Goal: Task Accomplishment & Management: Manage account settings

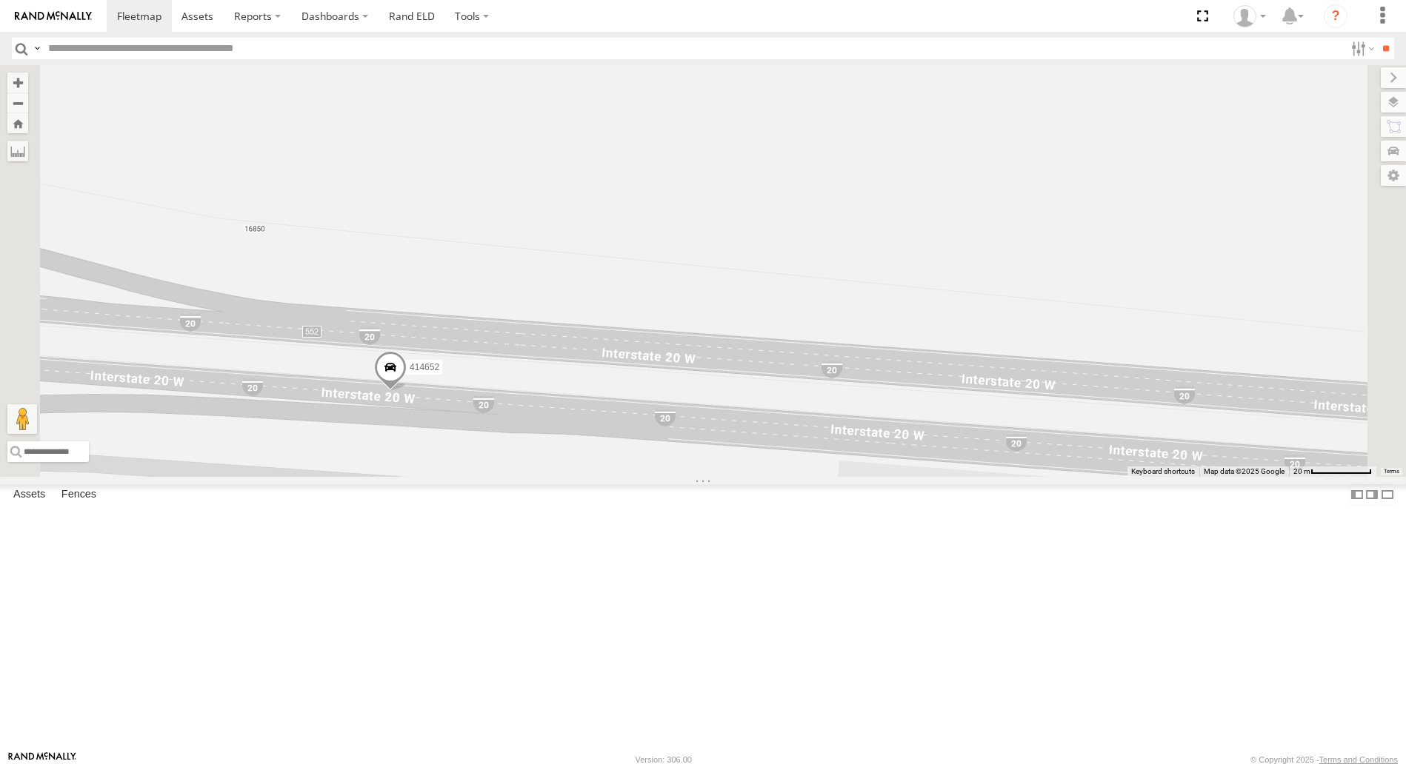
click at [407, 391] on span at bounding box center [390, 371] width 33 height 40
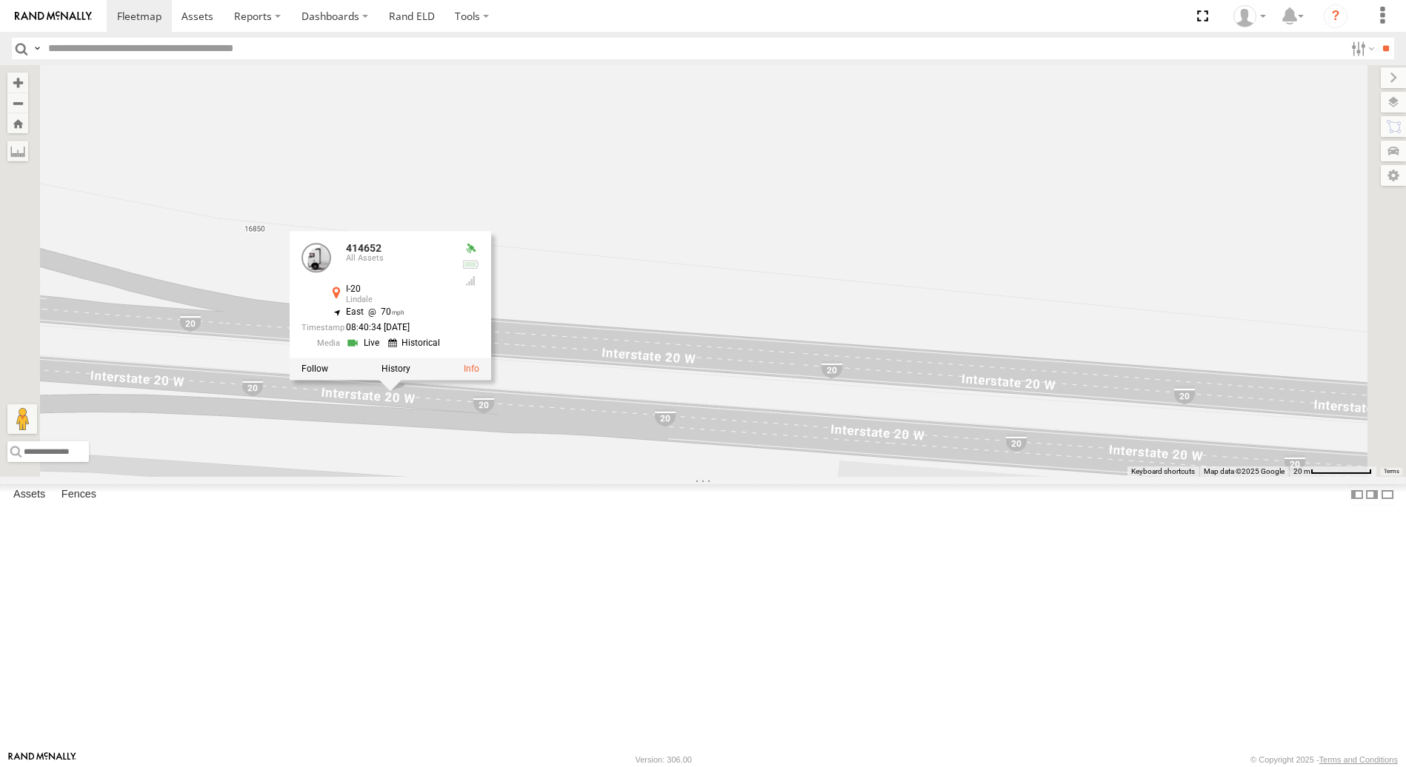
click at [817, 269] on div "361081 414652 414652 All Assets I-20 Lindale 32.46948 , -95.44795 East 70 08:40…" at bounding box center [703, 270] width 1406 height 411
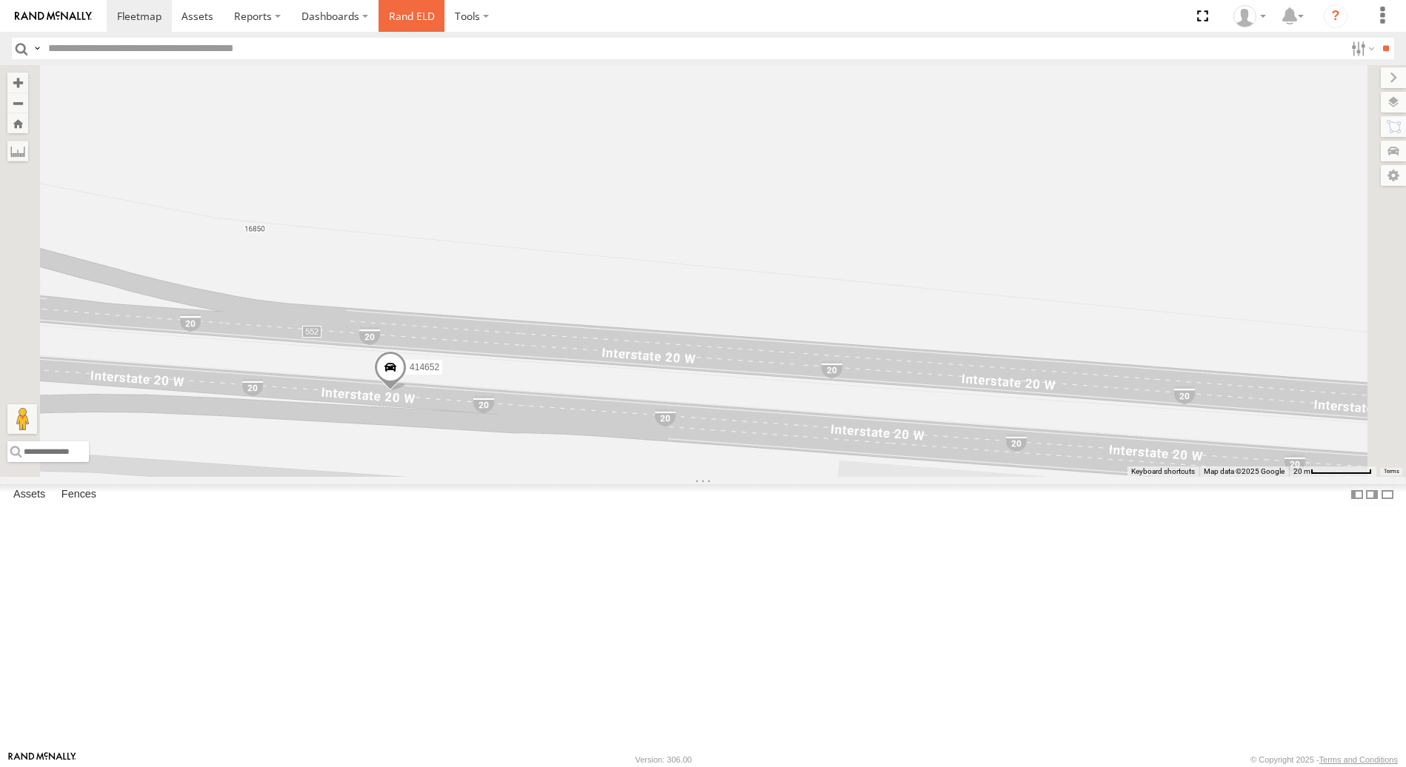
click at [418, 13] on link "Rand ELD" at bounding box center [411, 16] width 67 height 32
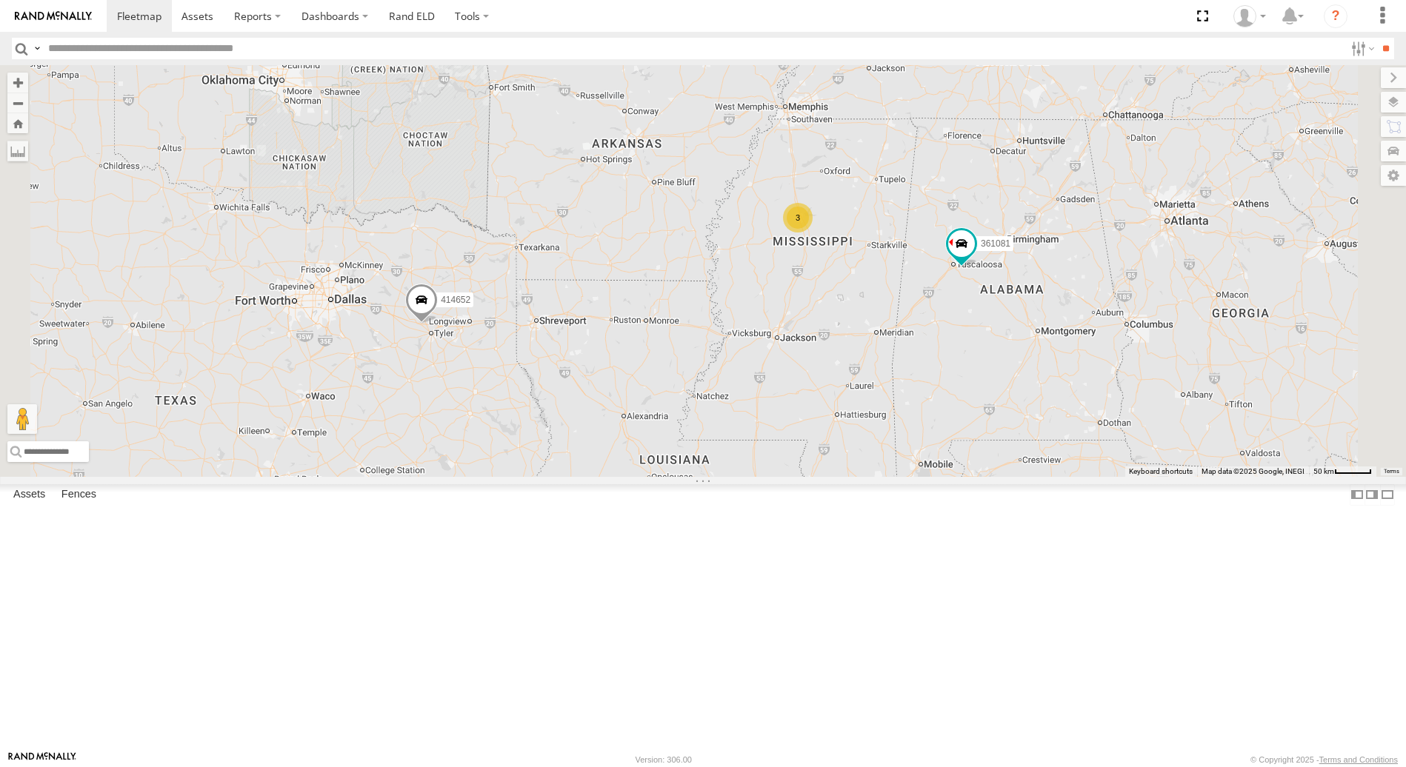
click at [0, 0] on div at bounding box center [0, 0] width 0 height 0
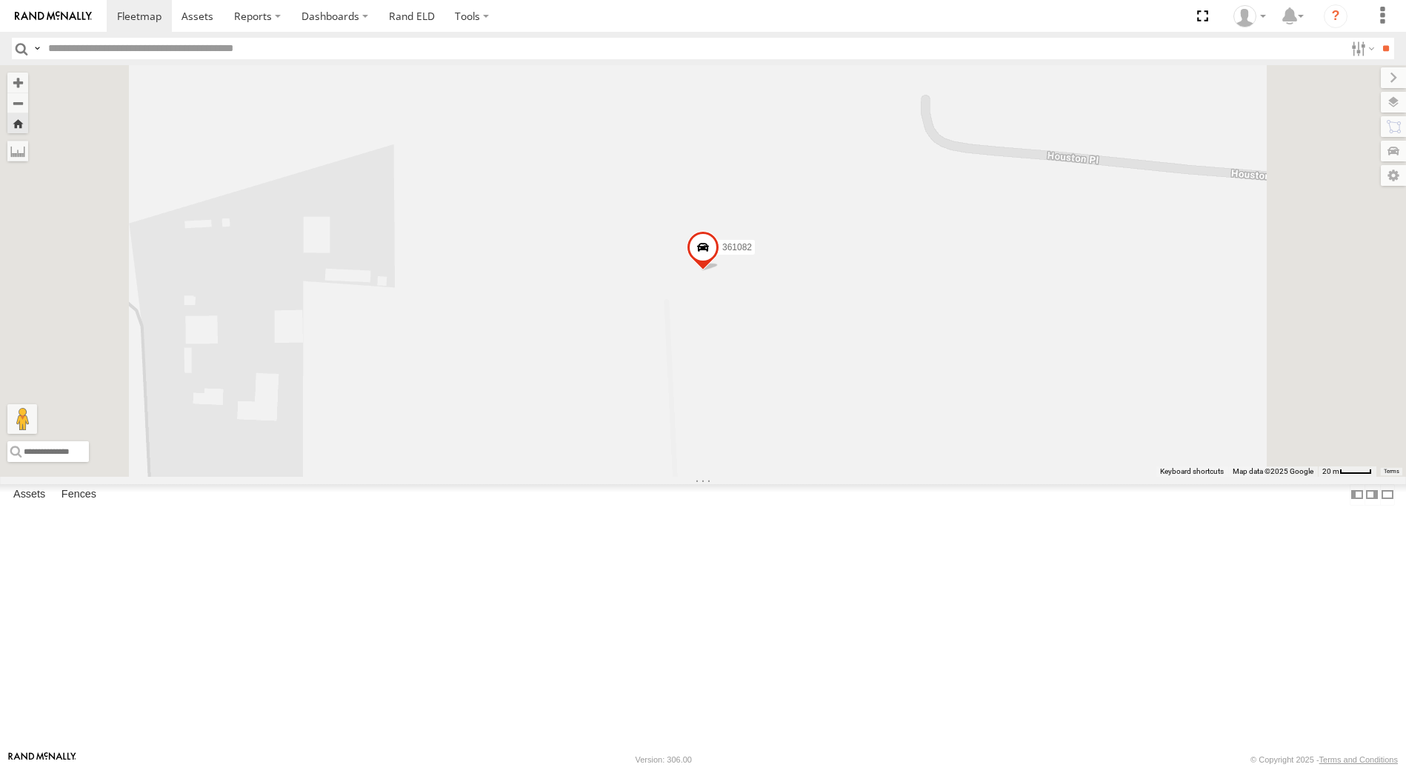
click at [0, 0] on div at bounding box center [0, 0] width 0 height 0
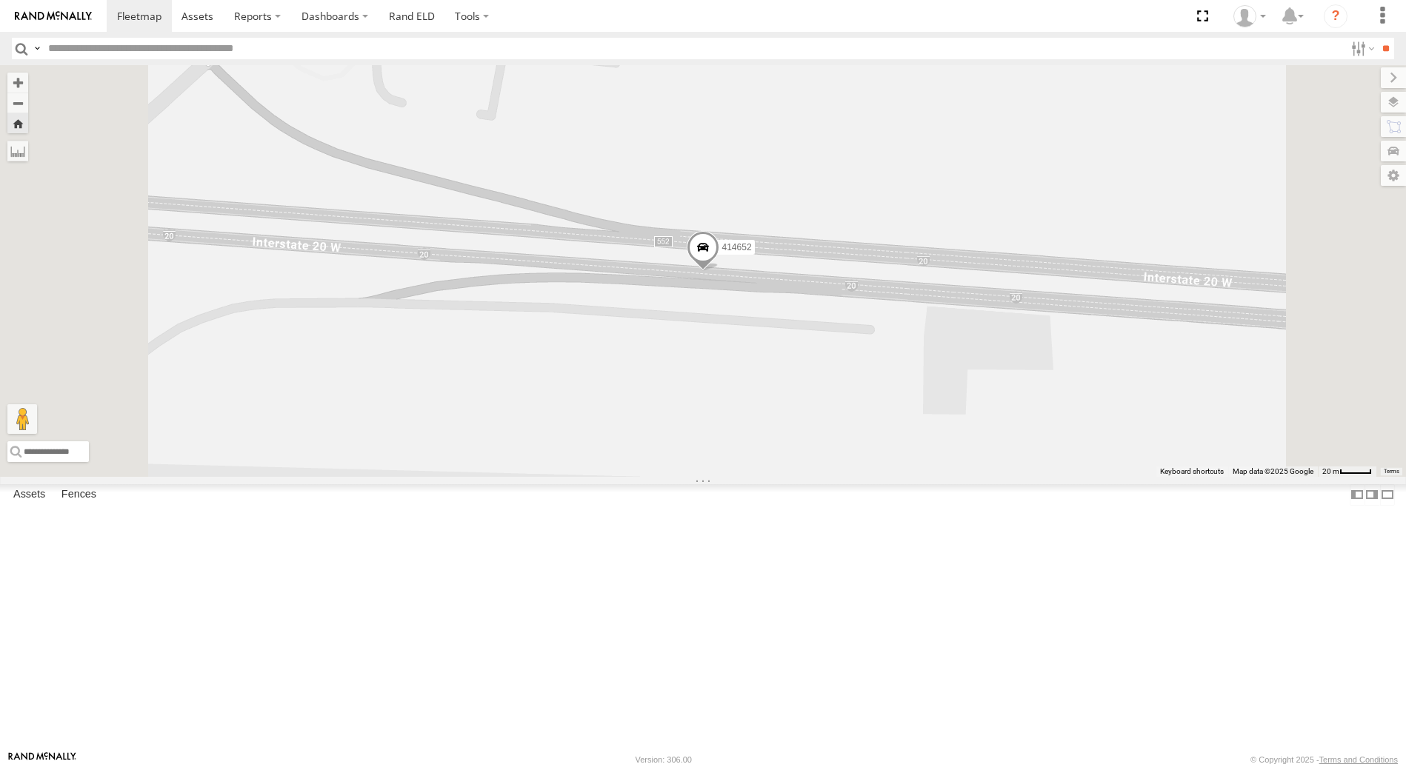
click at [0, 0] on div at bounding box center [0, 0] width 0 height 0
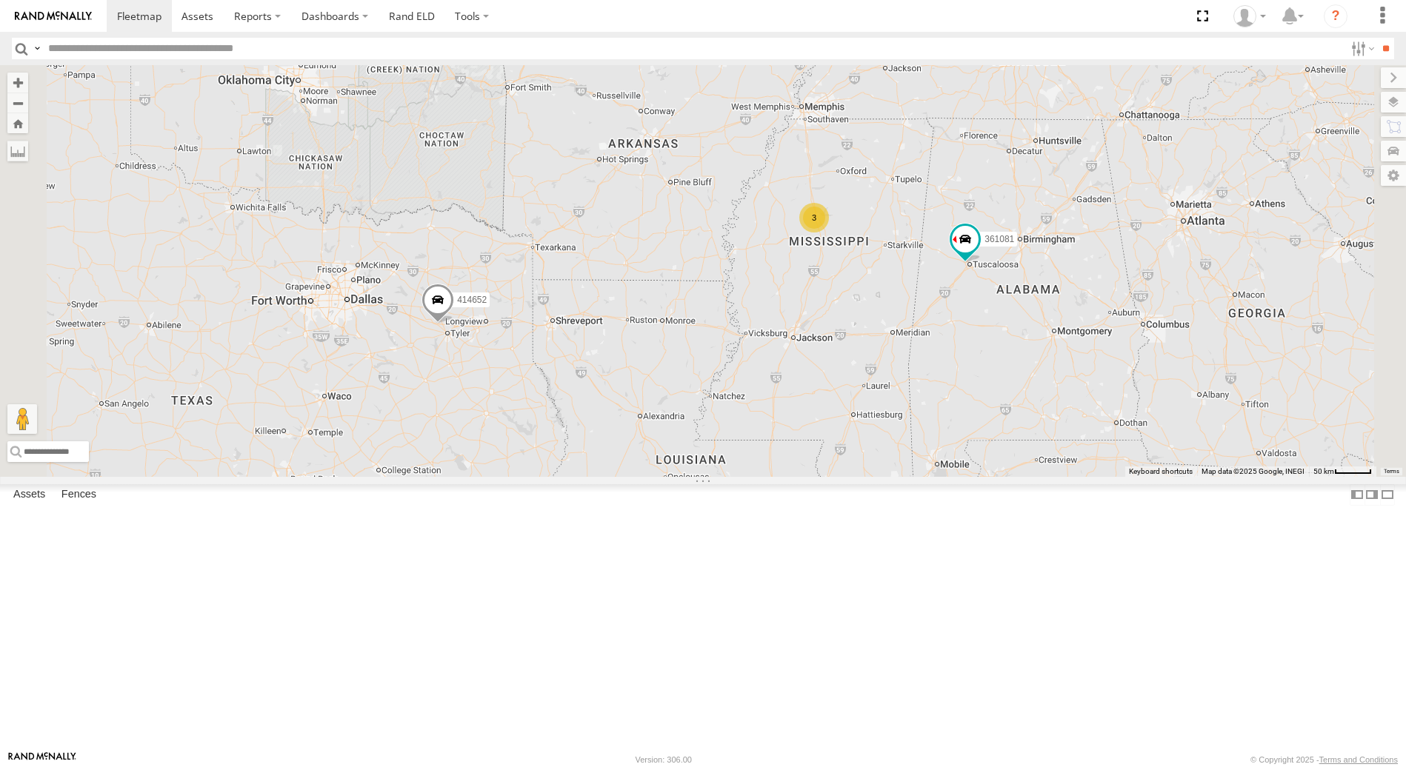
click at [0, 0] on div "All Assets" at bounding box center [0, 0] width 0 height 0
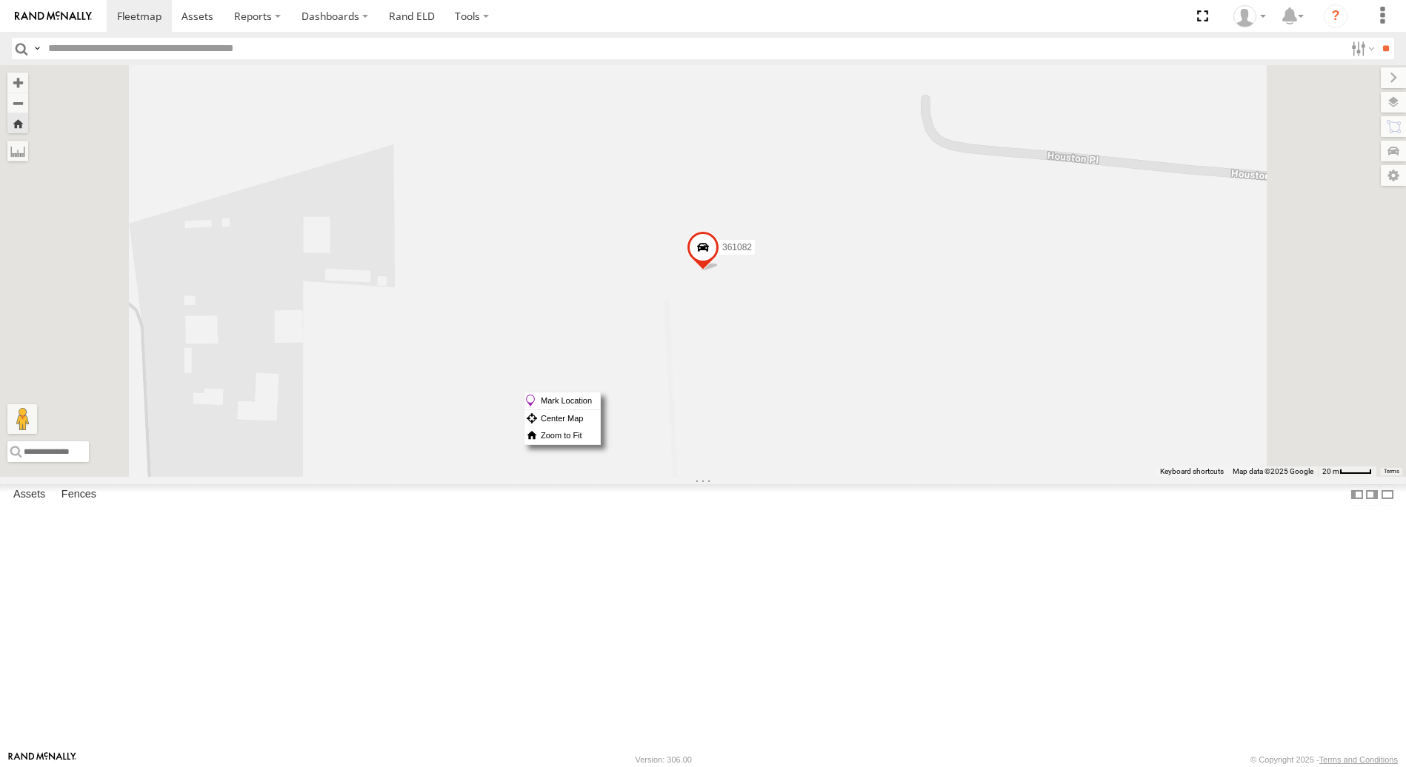
drag, startPoint x: 894, startPoint y: 392, endPoint x: 871, endPoint y: 387, distance: 23.4
click at [871, 387] on div "361082" at bounding box center [703, 270] width 1406 height 411
click at [719, 271] on span at bounding box center [703, 251] width 33 height 40
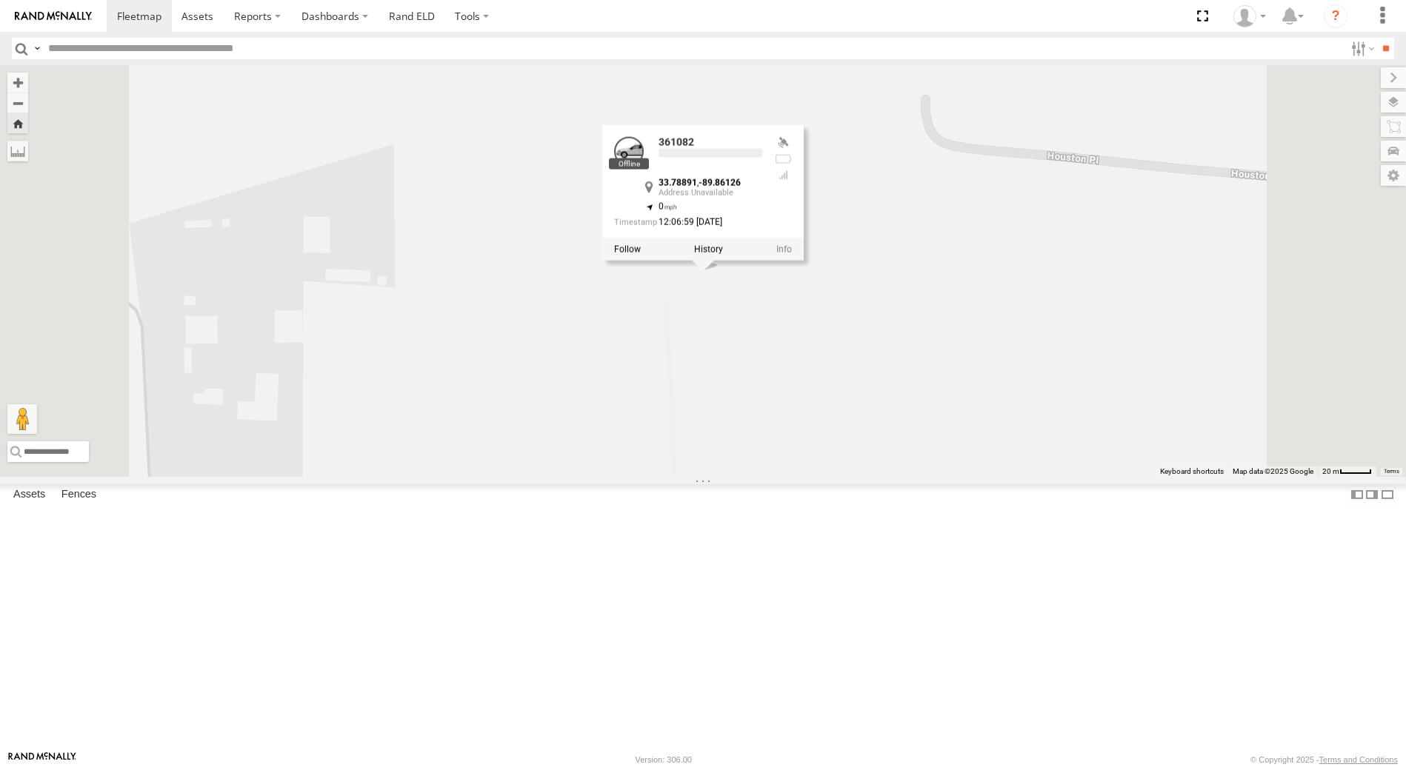
click at [804, 260] on div at bounding box center [702, 249] width 201 height 22
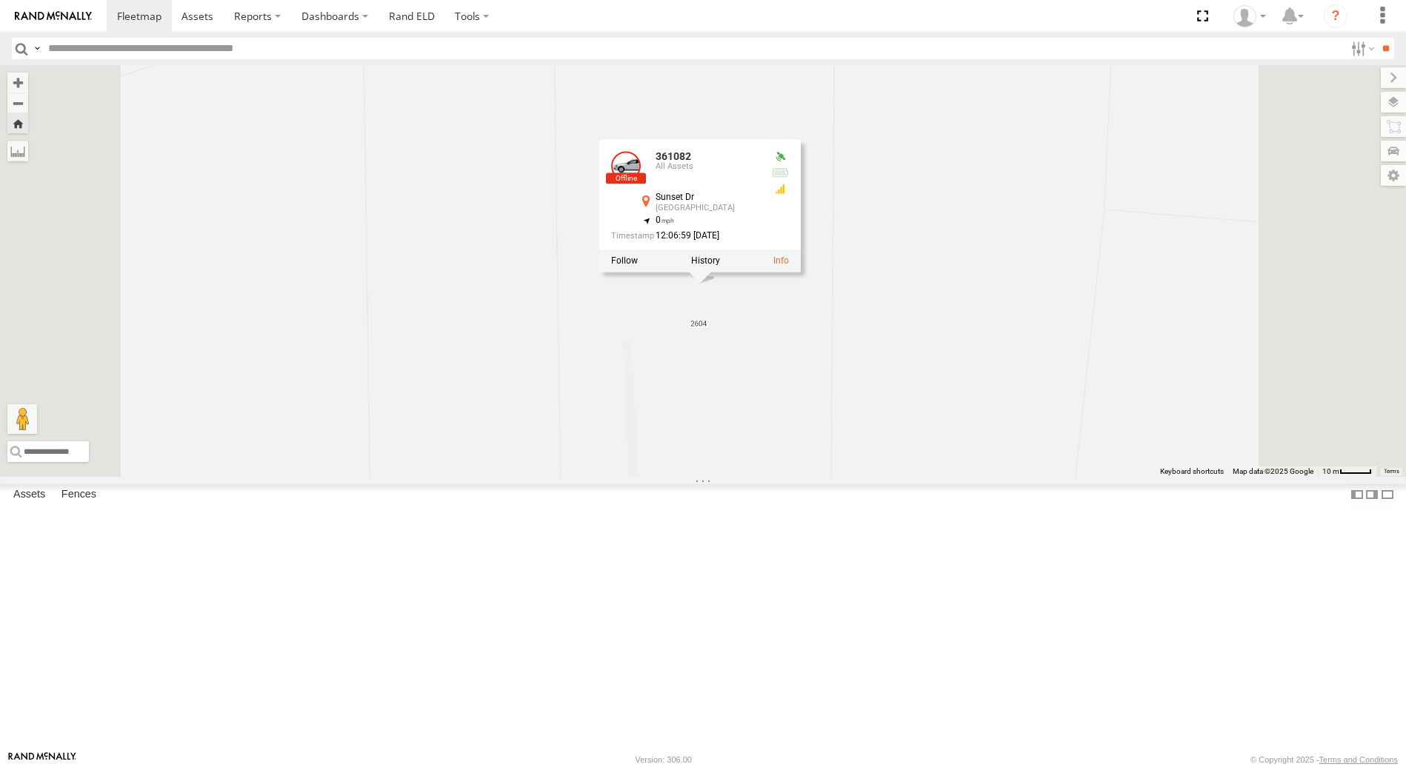
click at [720, 267] on label at bounding box center [705, 261] width 29 height 10
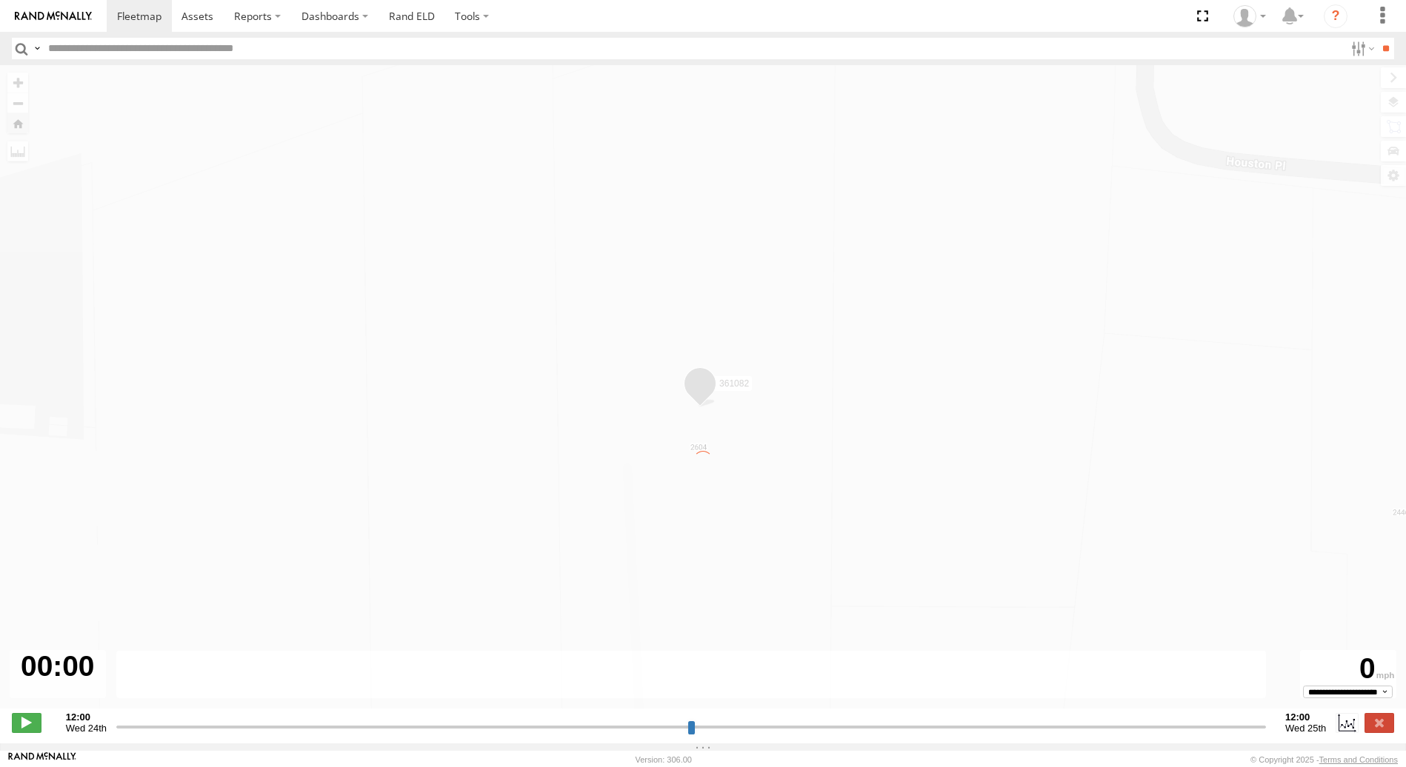
type input "**********"
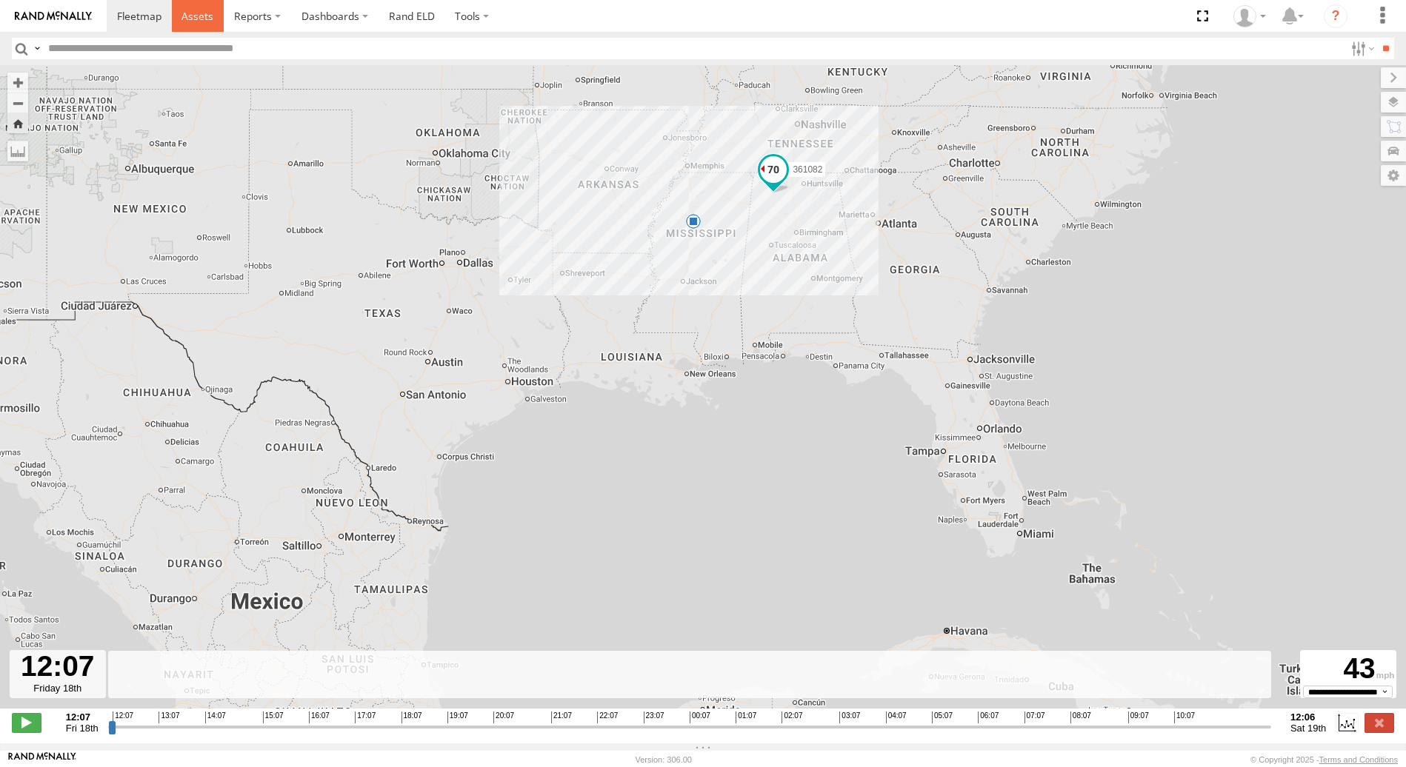
click at [208, 11] on span at bounding box center [197, 16] width 32 height 14
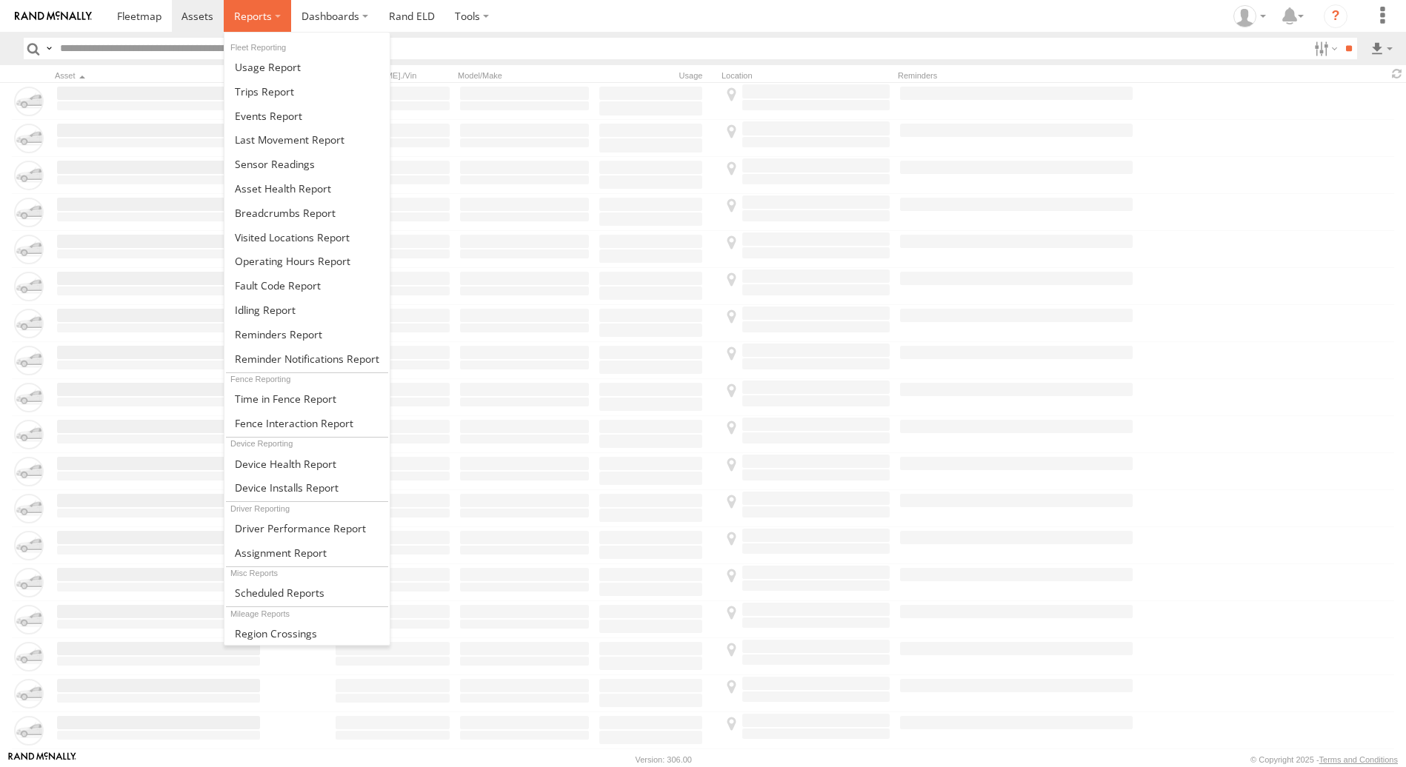
drag, startPoint x: 0, startPoint y: 0, endPoint x: 259, endPoint y: 20, distance: 260.0
click at [259, 20] on span at bounding box center [253, 16] width 38 height 14
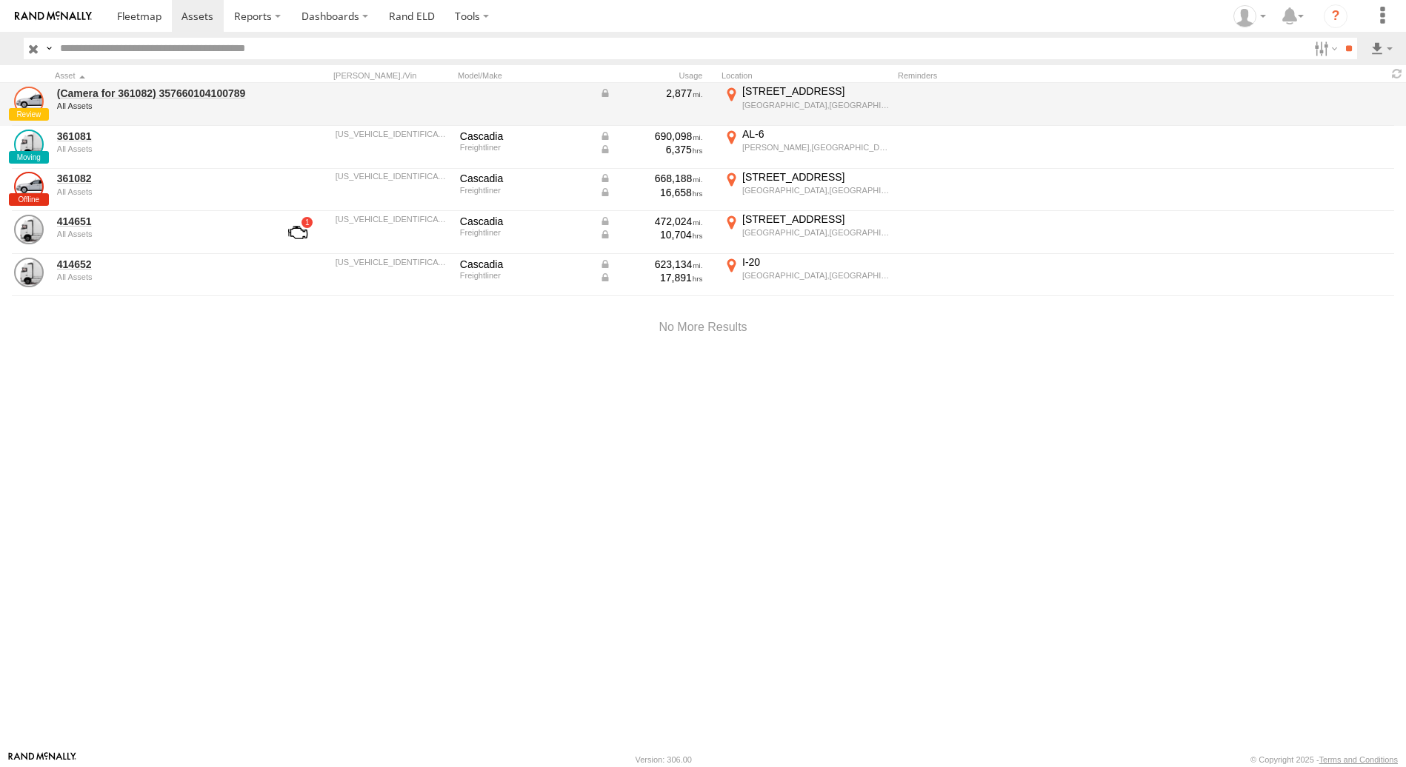
click at [35, 116] on link at bounding box center [29, 102] width 30 height 30
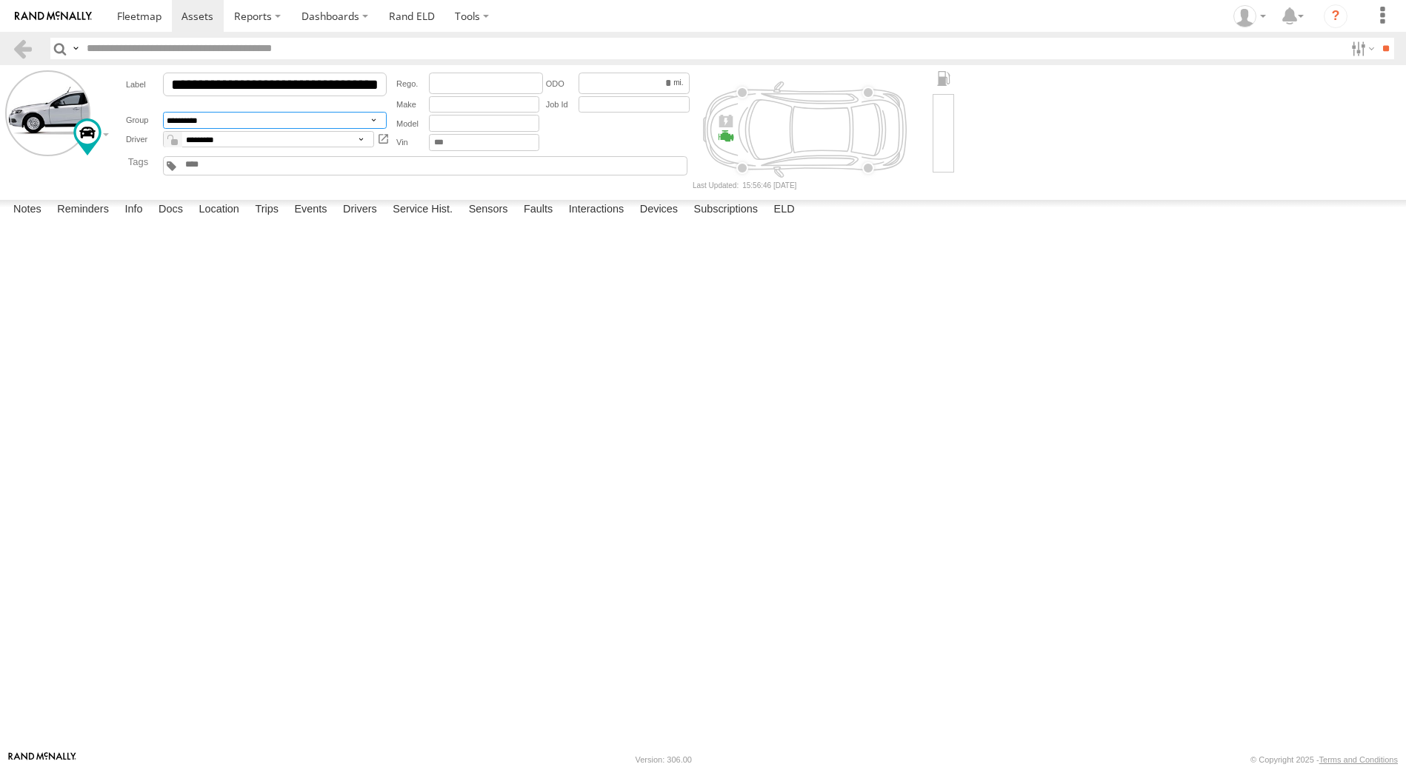
click at [375, 121] on select "**********" at bounding box center [275, 120] width 224 height 17
click at [354, 117] on select "**********" at bounding box center [275, 120] width 224 height 17
click at [360, 140] on select "*********" at bounding box center [268, 139] width 211 height 17
click at [468, 175] on div at bounding box center [425, 165] width 524 height 19
click at [146, 16] on span at bounding box center [139, 16] width 44 height 14
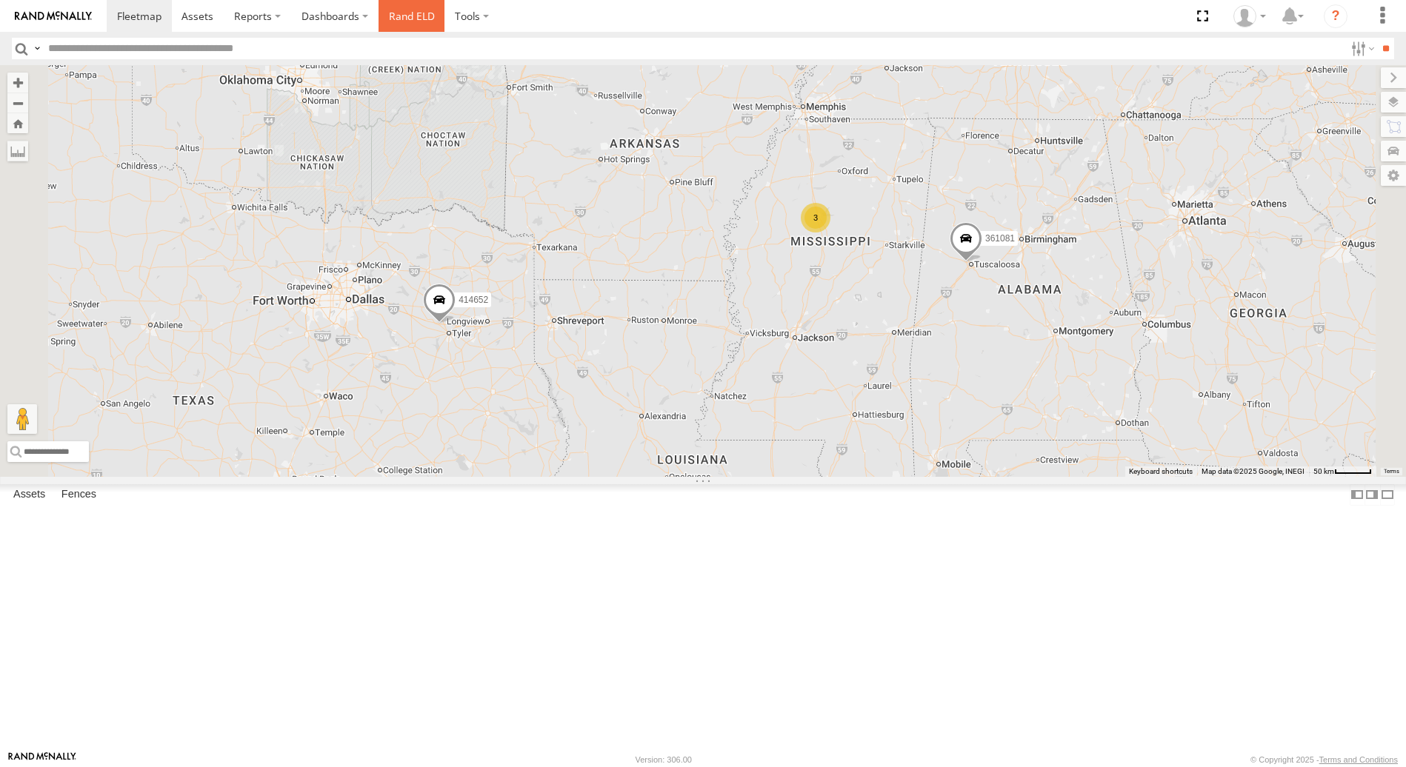
click at [420, 11] on link "Rand ELD" at bounding box center [411, 16] width 67 height 32
